Goal: Transaction & Acquisition: Purchase product/service

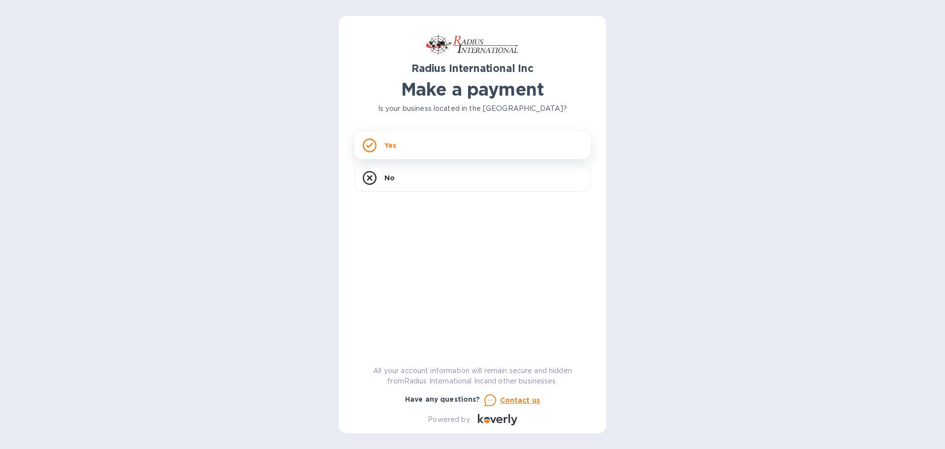
click at [423, 146] on div "Yes" at bounding box center [473, 145] width 236 height 28
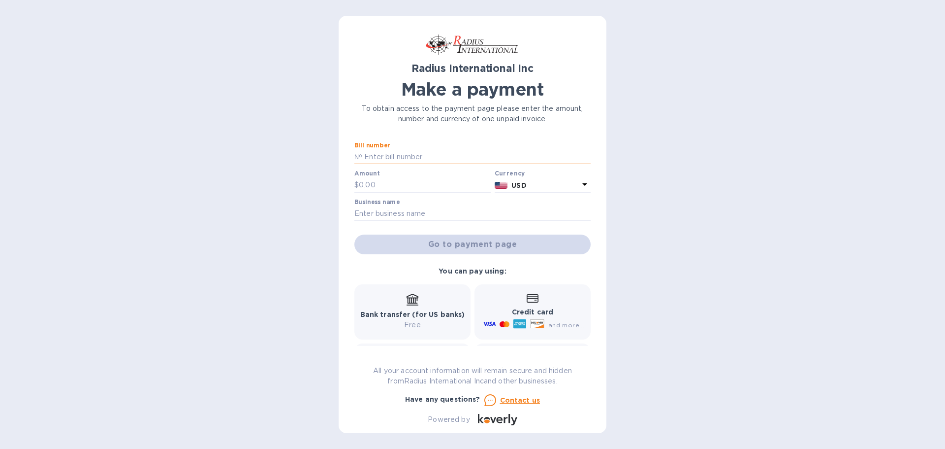
click at [420, 160] on input "text" at bounding box center [476, 157] width 228 height 15
type input "SSI00095106"
click at [415, 184] on input "text" at bounding box center [425, 185] width 132 height 15
type input "9,734.56"
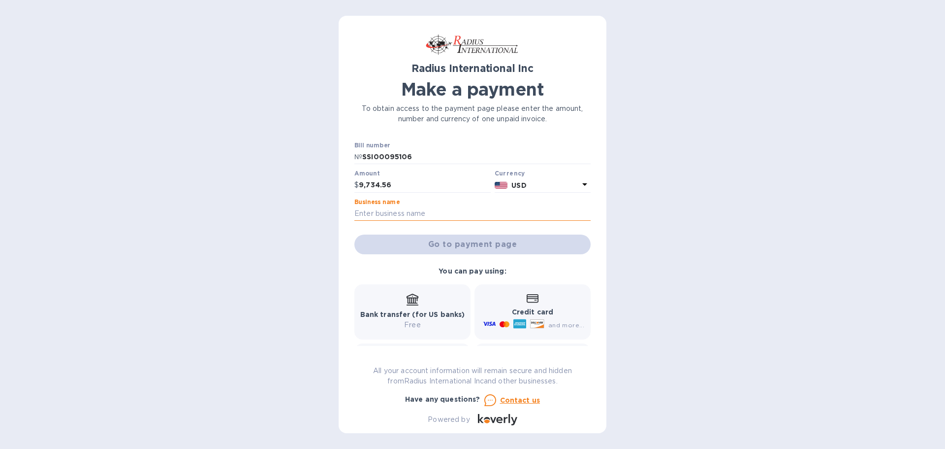
click at [419, 213] on input "text" at bounding box center [473, 213] width 236 height 15
type input "Zim Sailing"
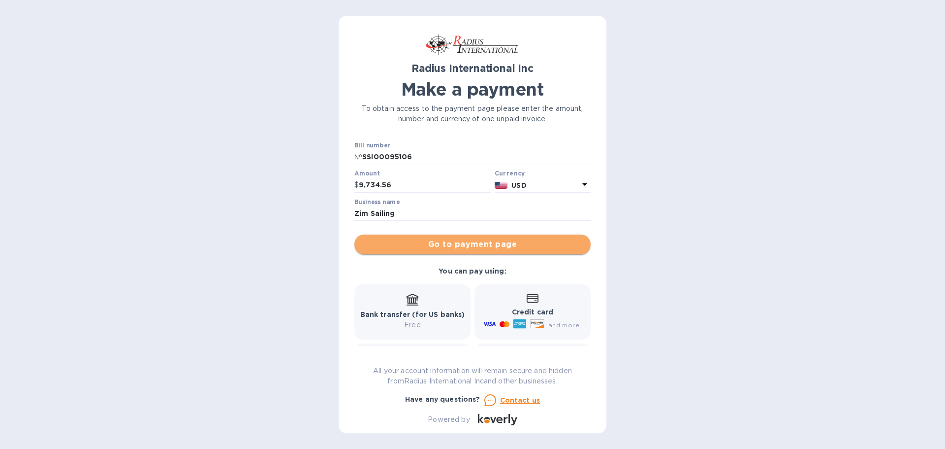
click at [489, 244] on span "Go to payment page" at bounding box center [472, 244] width 221 height 12
